Goal: Navigation & Orientation: Go to known website

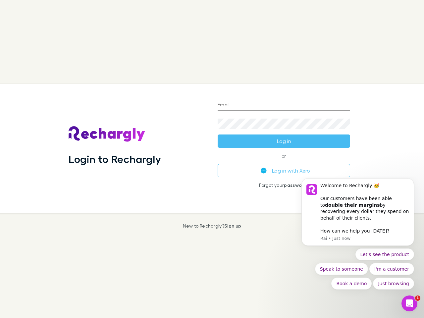
click at [212, 159] on div "Login to Rechargly" at bounding box center [137, 148] width 149 height 128
click at [284, 105] on input "Email" at bounding box center [283, 105] width 132 height 11
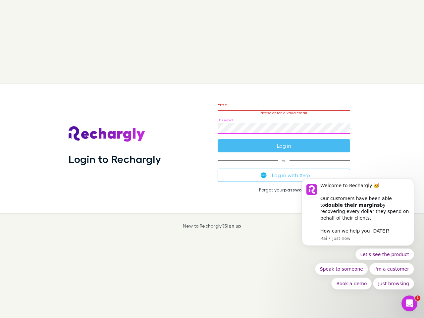
click at [284, 141] on form "Email Please enter a valid email. Password Log in" at bounding box center [283, 124] width 132 height 58
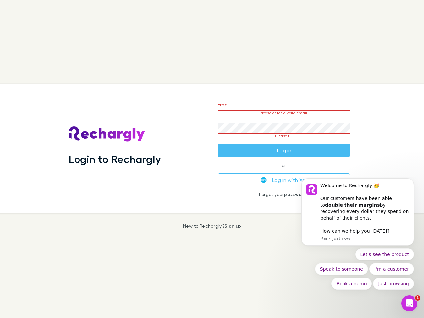
click at [284, 170] on div "Email Please enter a valid email. Password Please fill Log in or Log in with Xe…" at bounding box center [283, 148] width 143 height 128
click at [357, 215] on div "Welcome to Rechargly 🥳 ​ Our customers have been able to double their margins b…" at bounding box center [364, 201] width 89 height 39
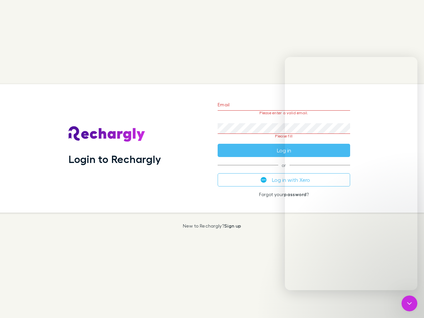
click at [415, 186] on div "Login to Rechargly Email Please enter a valid email. Password Please fill Log i…" at bounding box center [209, 148] width 429 height 128
